Goal: Find specific page/section: Find specific page/section

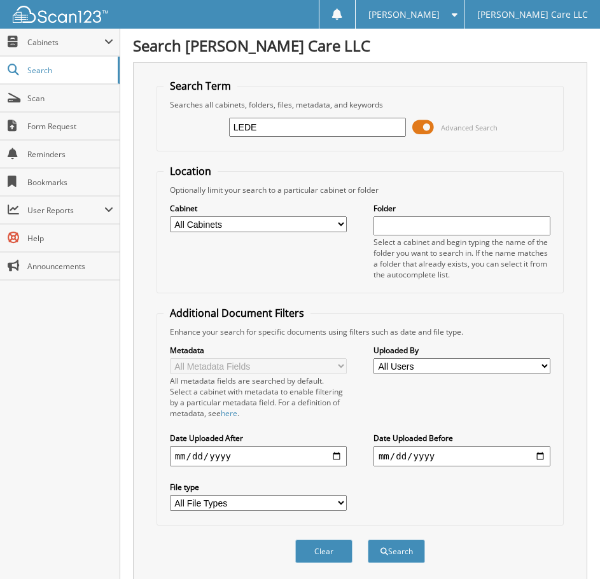
type input "LEDE"
click at [367, 539] on button "Search" at bounding box center [395, 551] width 57 height 24
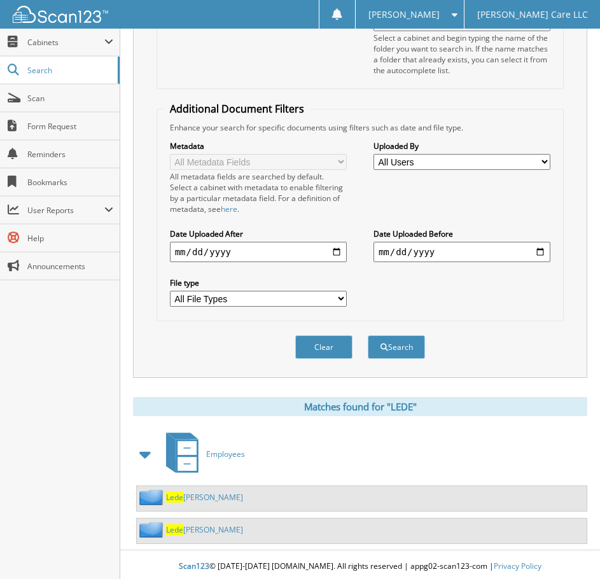
scroll to position [208, 0]
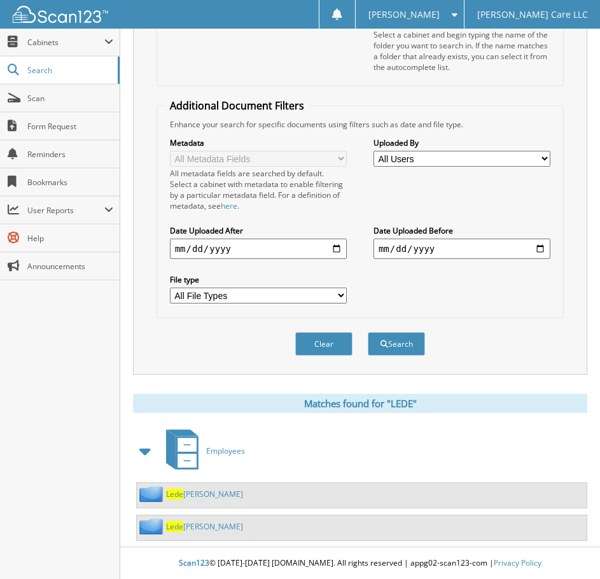
click at [209, 526] on link "Lede zma, Leslie" at bounding box center [204, 526] width 77 height 11
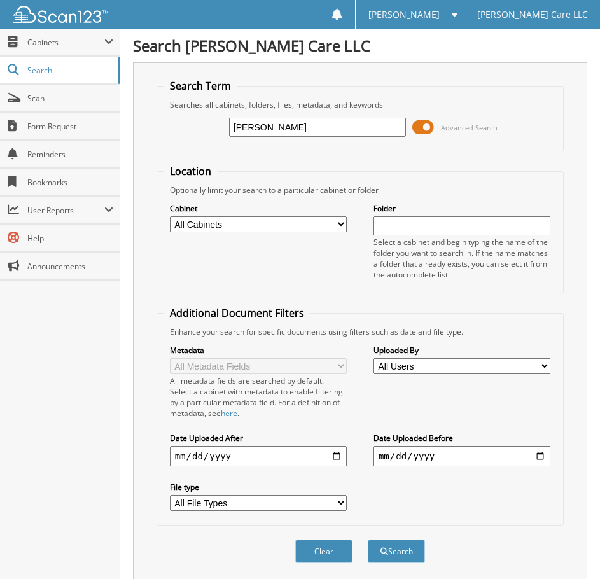
type input "[PERSON_NAME]"
click at [367, 539] on button "Search" at bounding box center [395, 551] width 57 height 24
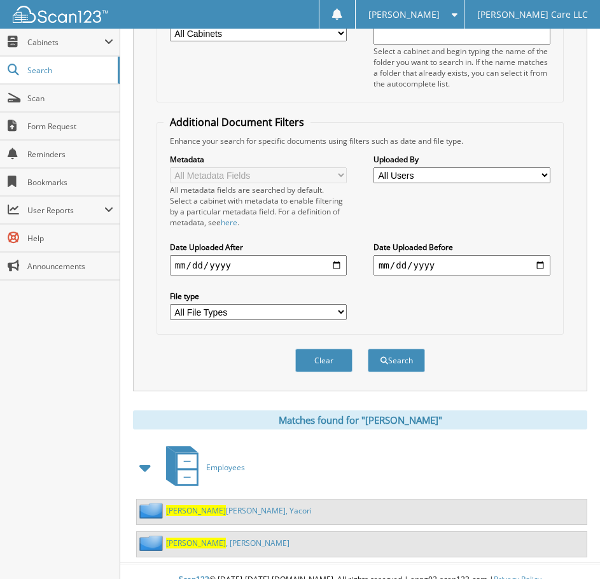
scroll to position [208, 0]
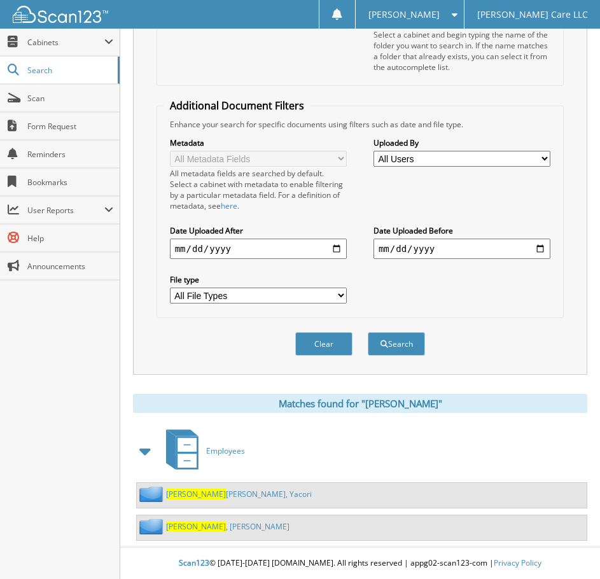
click at [204, 525] on link "[PERSON_NAME]" at bounding box center [227, 526] width 123 height 11
